Goal: Register for event/course

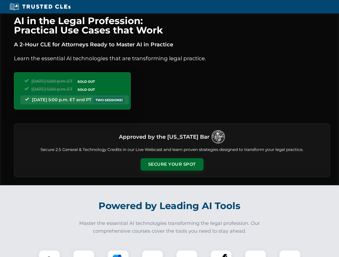
click at [172, 165] on button "Secure Your Spot" at bounding box center [171, 164] width 63 height 12
click at [49, 254] on img at bounding box center [50, 261] width 16 height 16
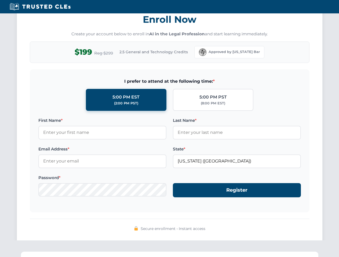
scroll to position [526, 0]
